Goal: Task Accomplishment & Management: Use online tool/utility

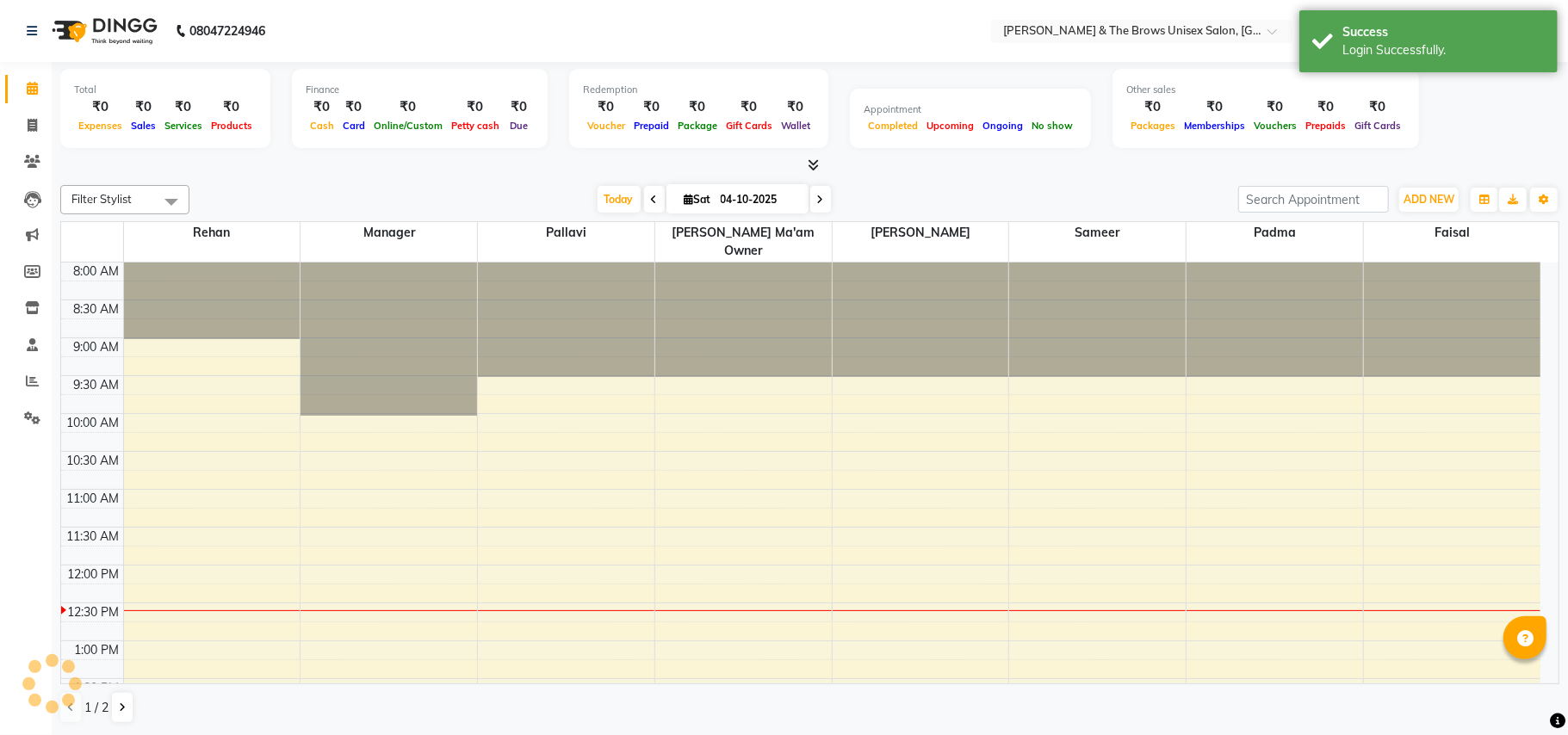
select select "en"
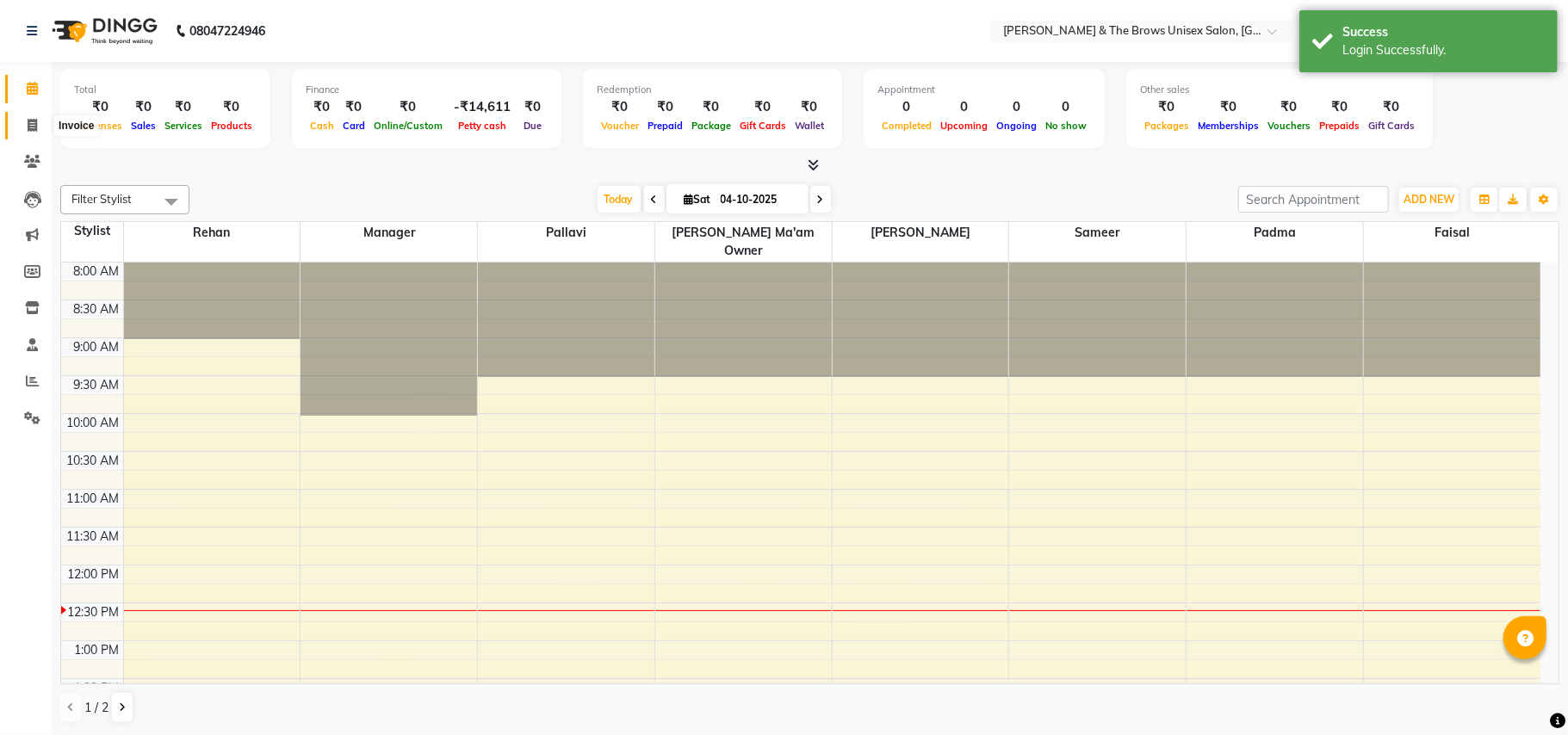
click at [35, 119] on icon at bounding box center [32, 125] width 10 height 13
select select "service"
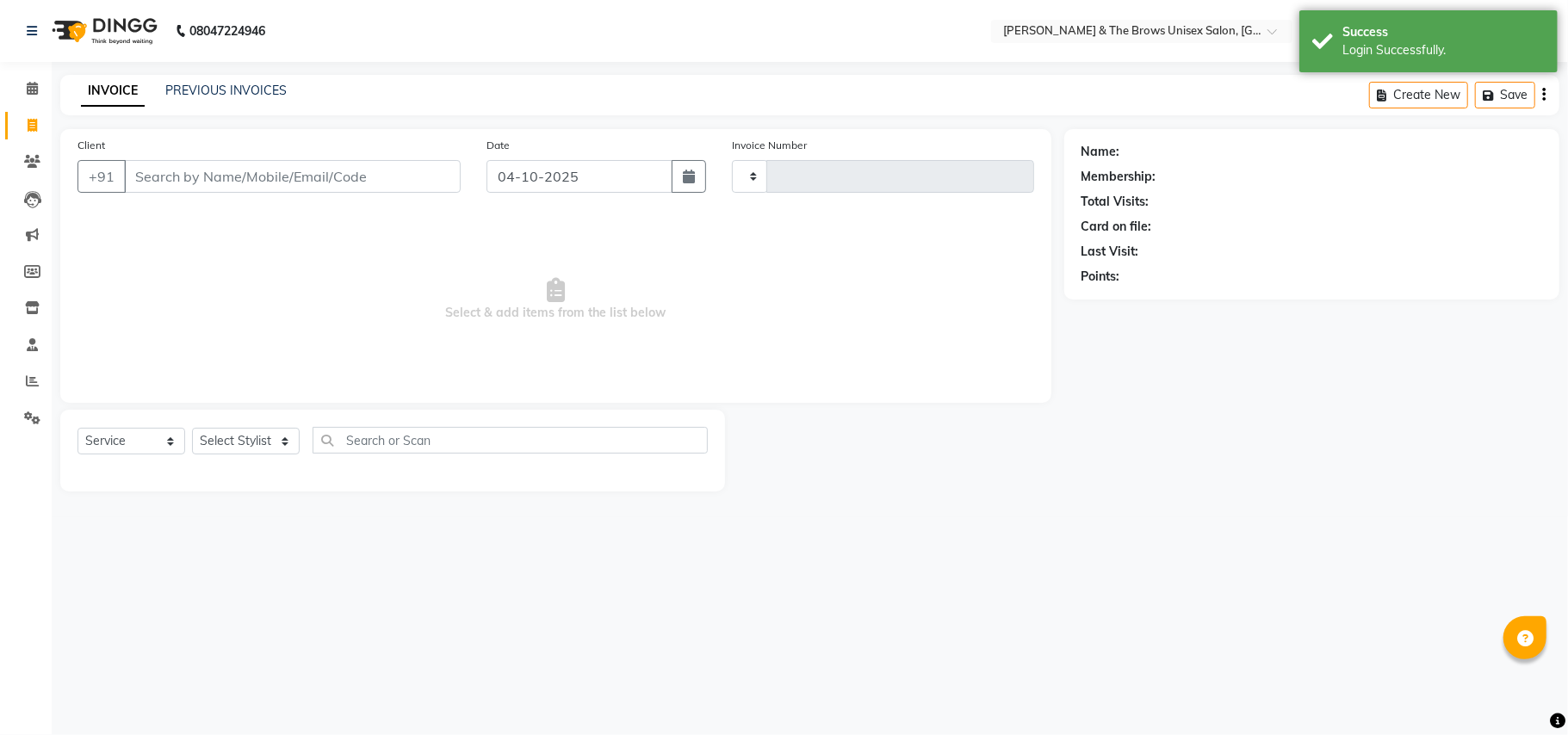
type input "3741"
select select "872"
drag, startPoint x: 148, startPoint y: 179, endPoint x: 371, endPoint y: 358, distance: 286.0
click at [155, 179] on input "Client" at bounding box center [292, 176] width 336 height 32
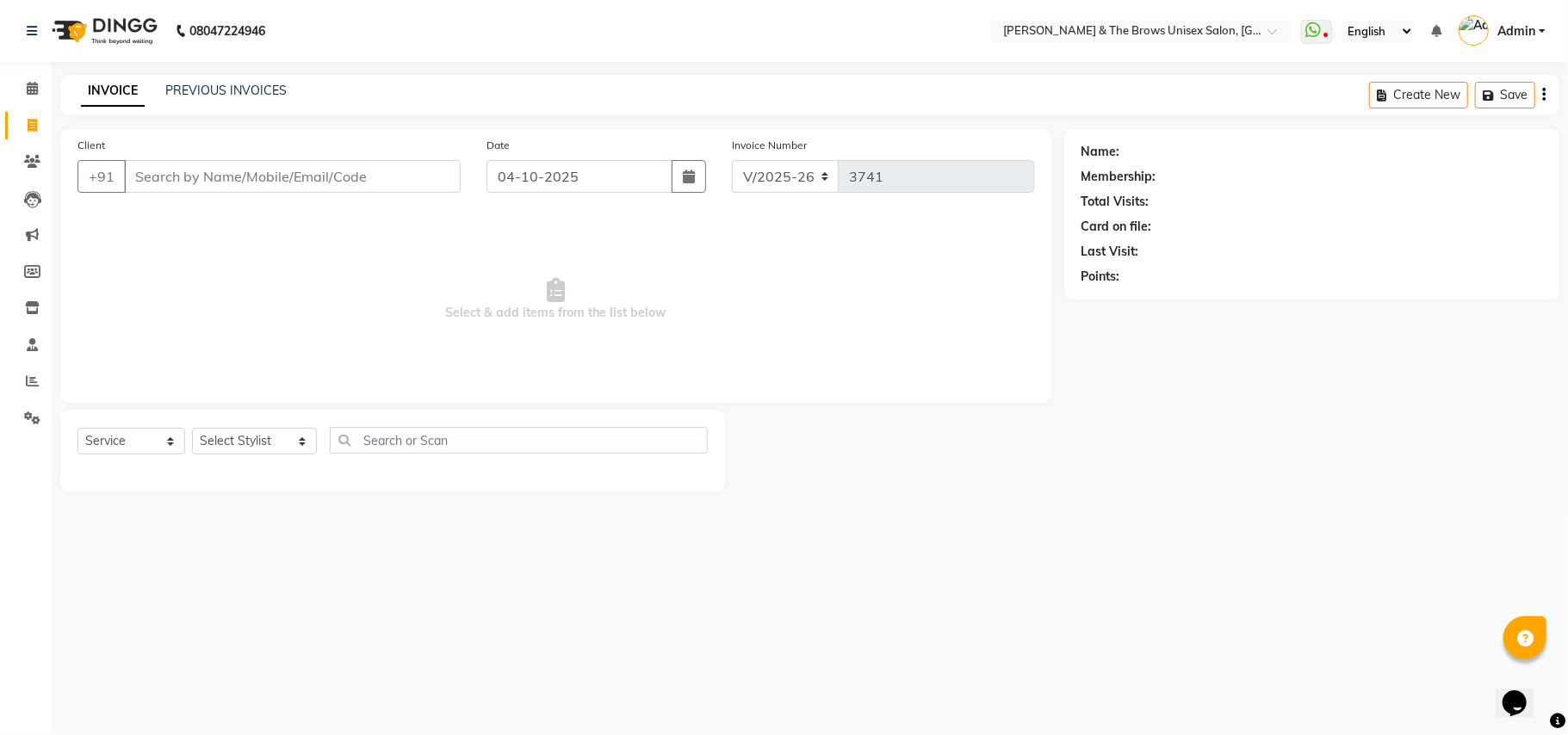
click at [545, 648] on div "08047224946 Select Location × [PERSON_NAME] & The Brows Unisex Salon, Wakad Wha…" at bounding box center [784, 367] width 1568 height 735
click at [160, 186] on input "Client" at bounding box center [292, 176] width 336 height 32
click at [183, 222] on span "Select & add items from the list below" at bounding box center [556, 299] width 956 height 172
drag, startPoint x: 220, startPoint y: 191, endPoint x: 215, endPoint y: 159, distance: 32.4
click at [224, 183] on input "Client" at bounding box center [292, 176] width 336 height 32
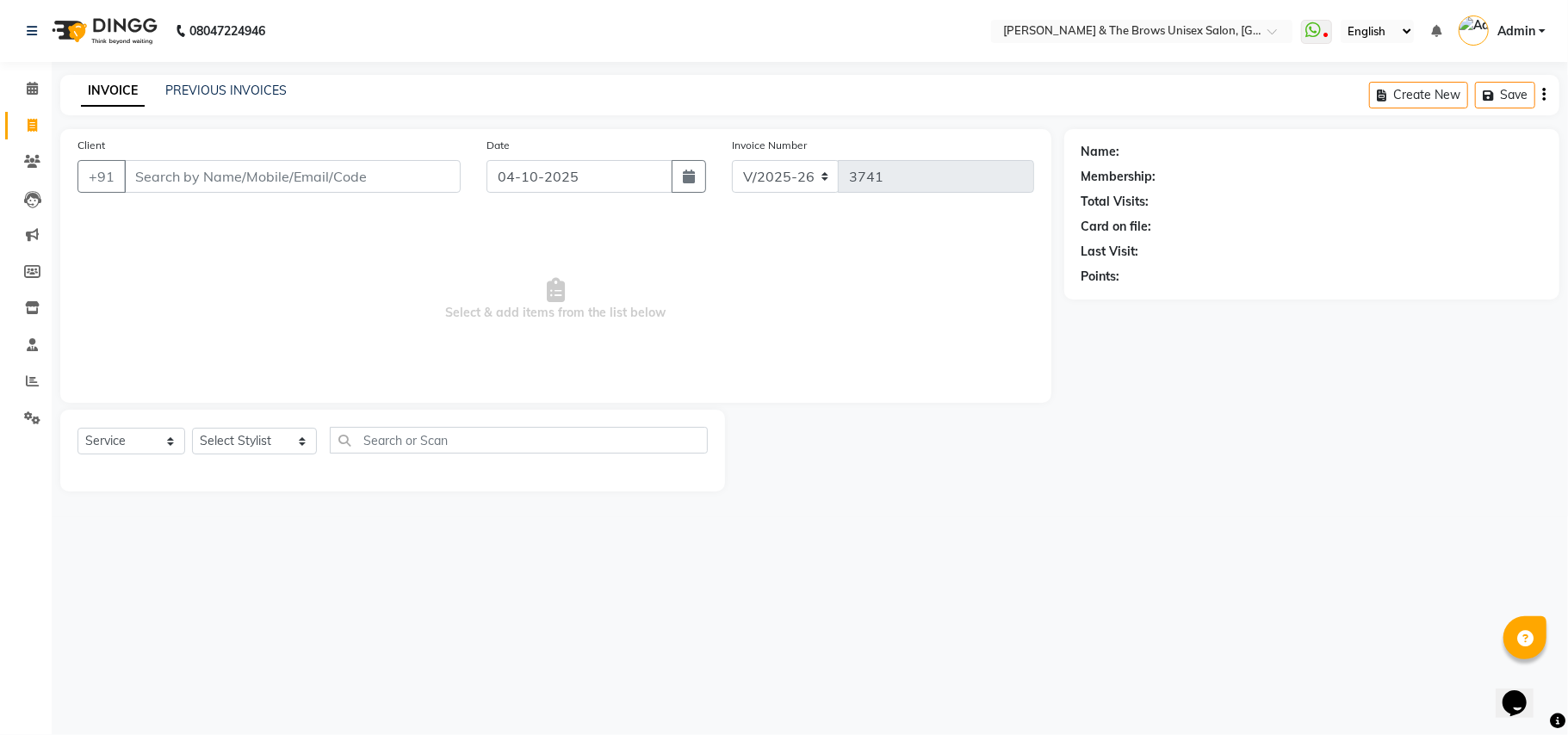
drag, startPoint x: 363, startPoint y: 607, endPoint x: 444, endPoint y: 331, distance: 287.6
click at [364, 591] on div "08047224946 Select Location × [PERSON_NAME] & The Brows Unisex Salon, Wakad Wha…" at bounding box center [784, 367] width 1568 height 735
